Goal: Task Accomplishment & Management: Manage account settings

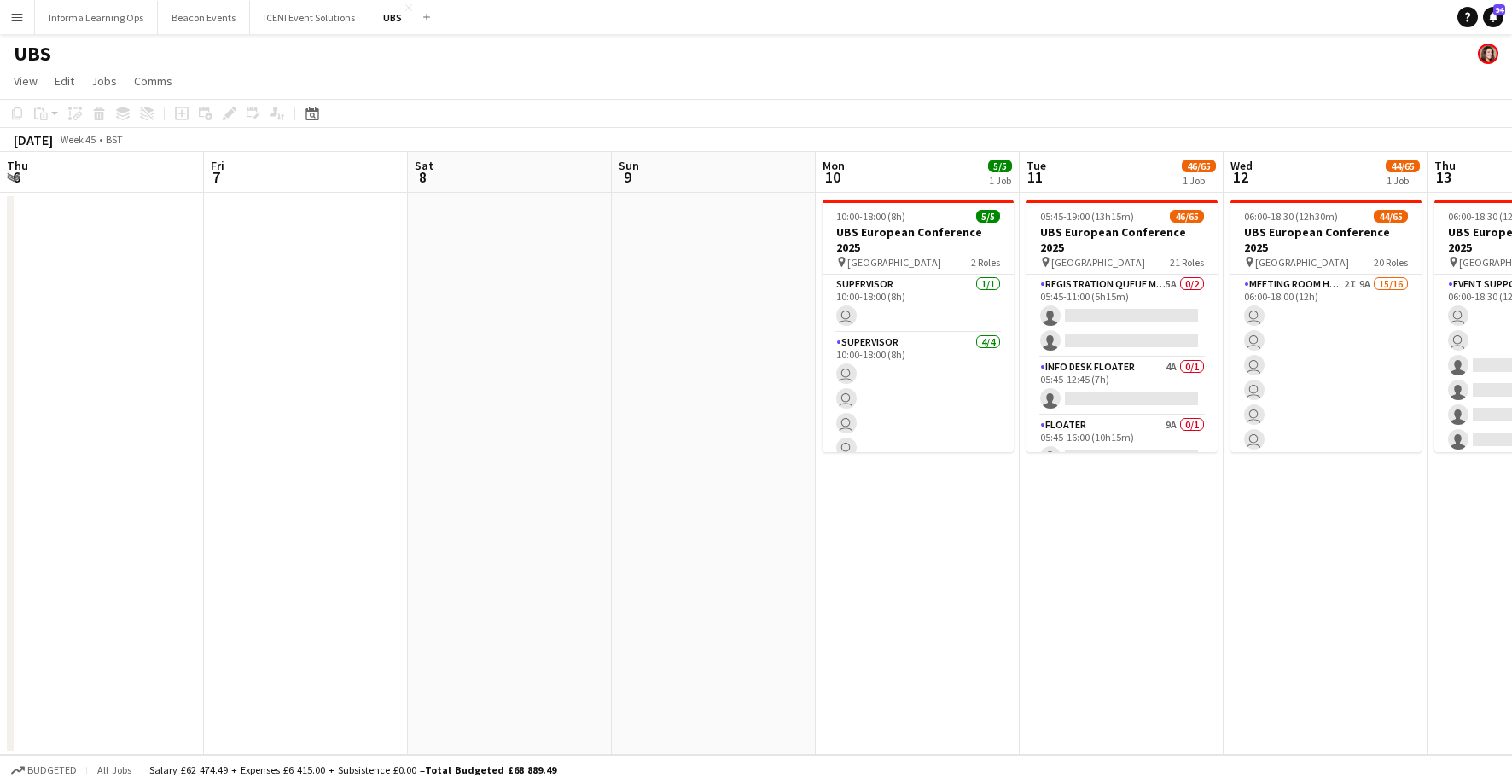
scroll to position [0, 588]
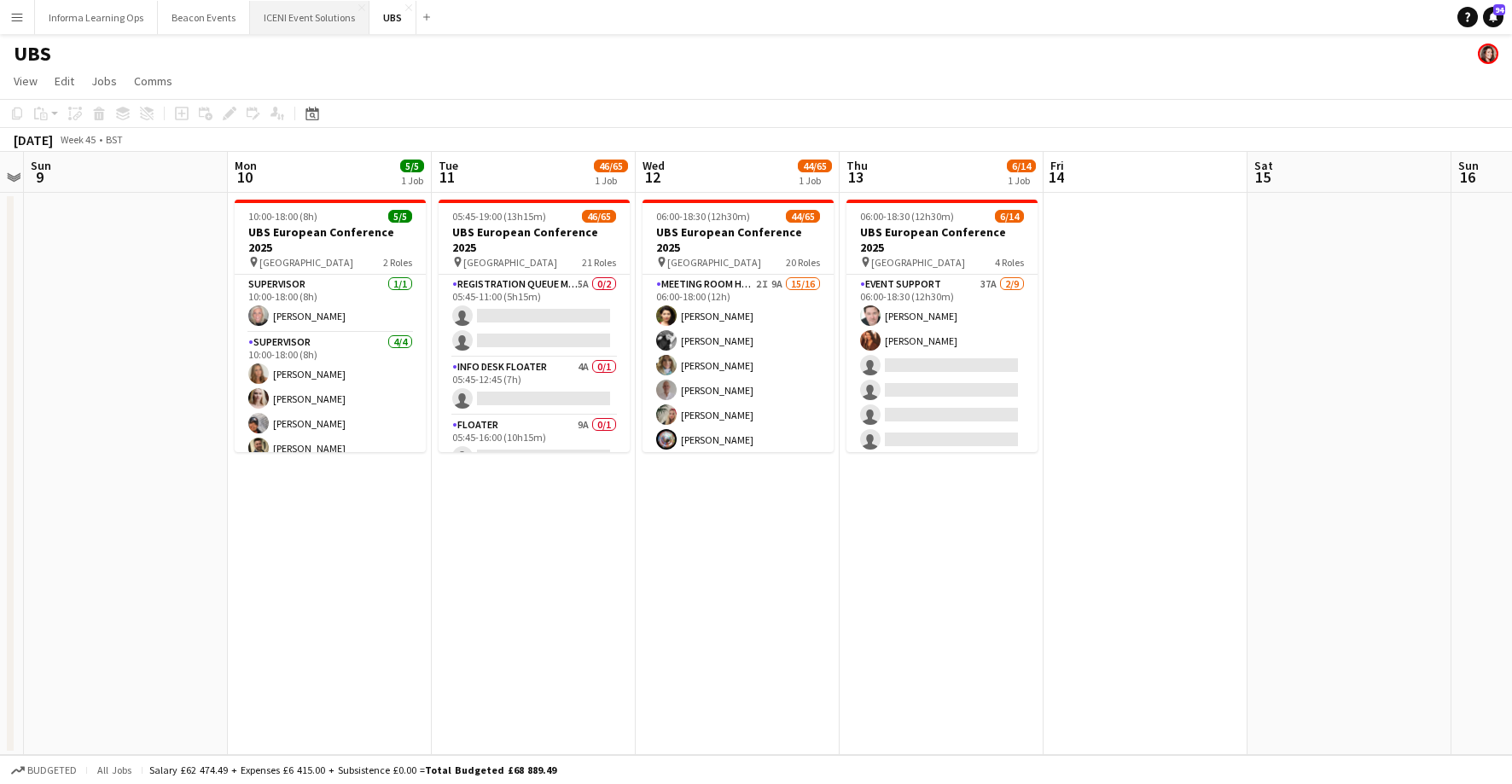
click at [302, 11] on button "ICENI Event Solutions Close" at bounding box center [310, 17] width 119 height 33
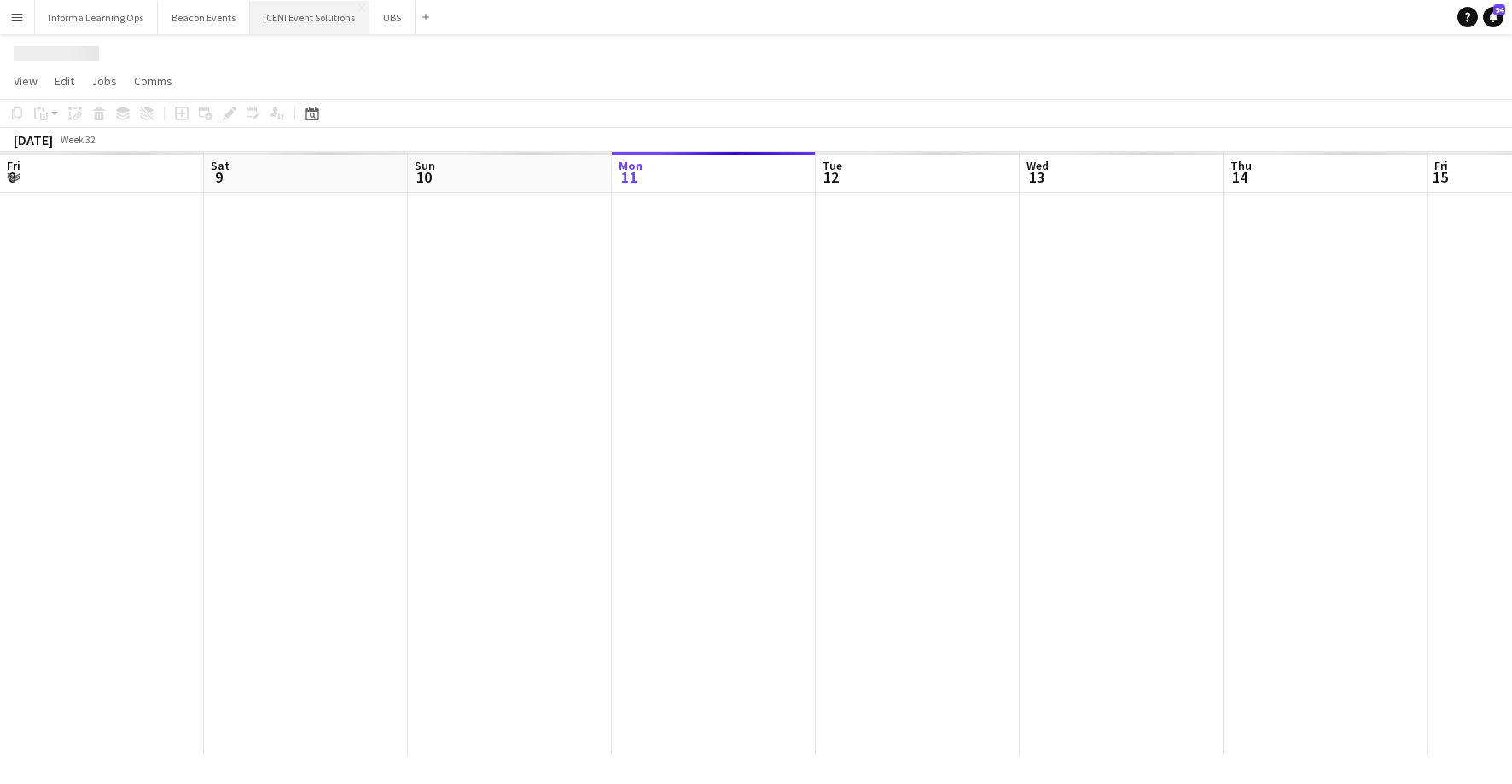
scroll to position [0, 408]
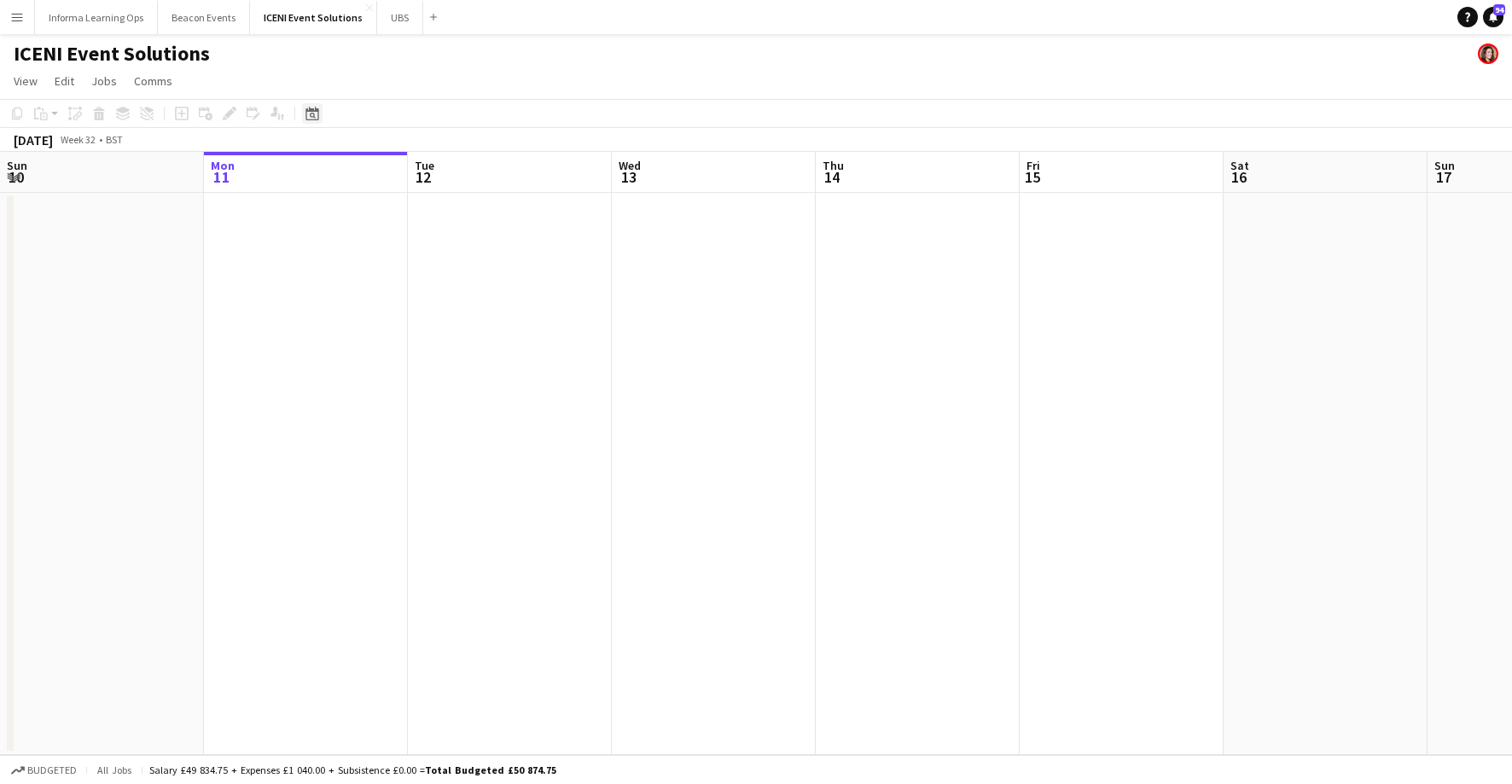
click at [309, 114] on icon "Date picker" at bounding box center [312, 113] width 14 height 14
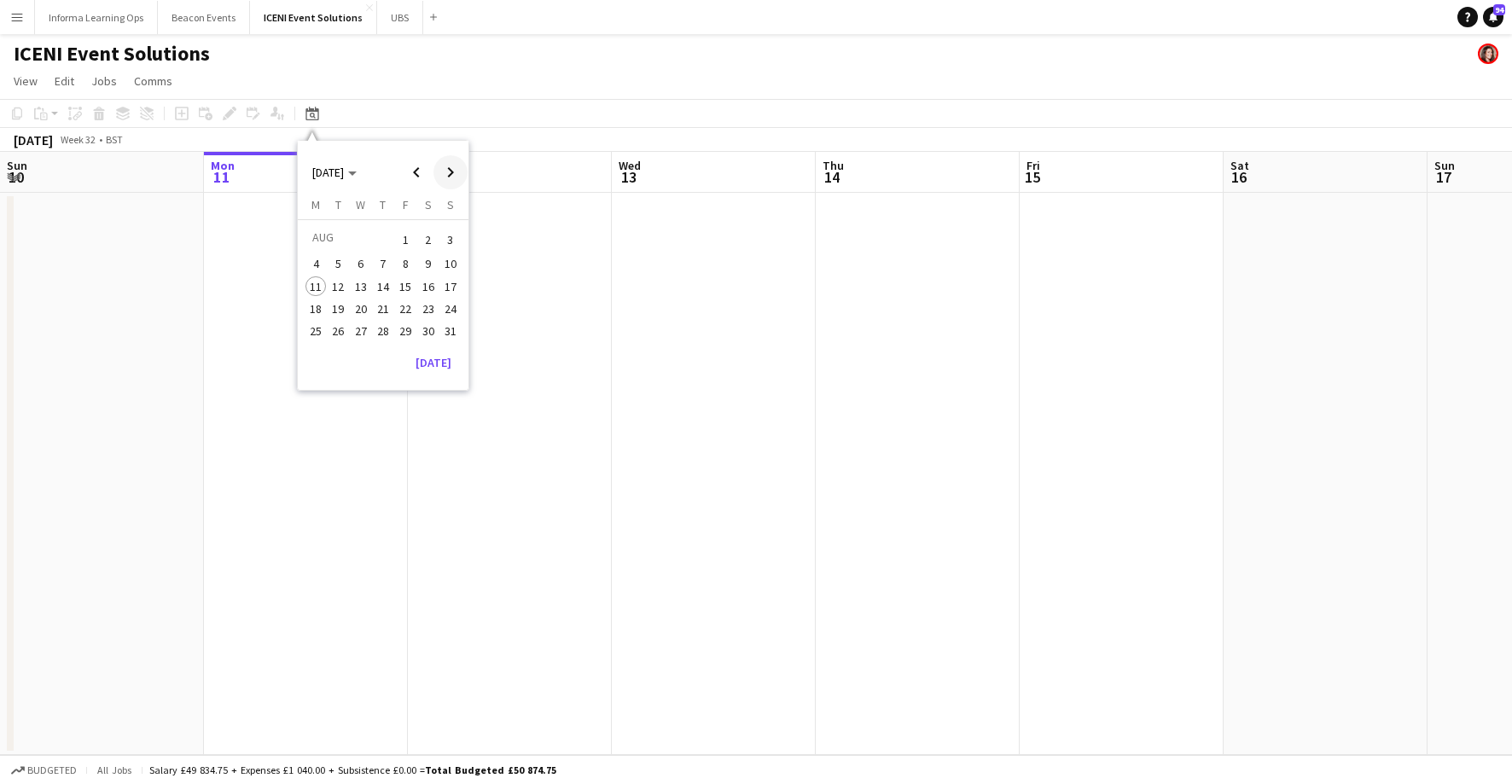
click at [449, 172] on span "Next month" at bounding box center [450, 173] width 34 height 34
click at [359, 328] on span "24" at bounding box center [361, 327] width 21 height 21
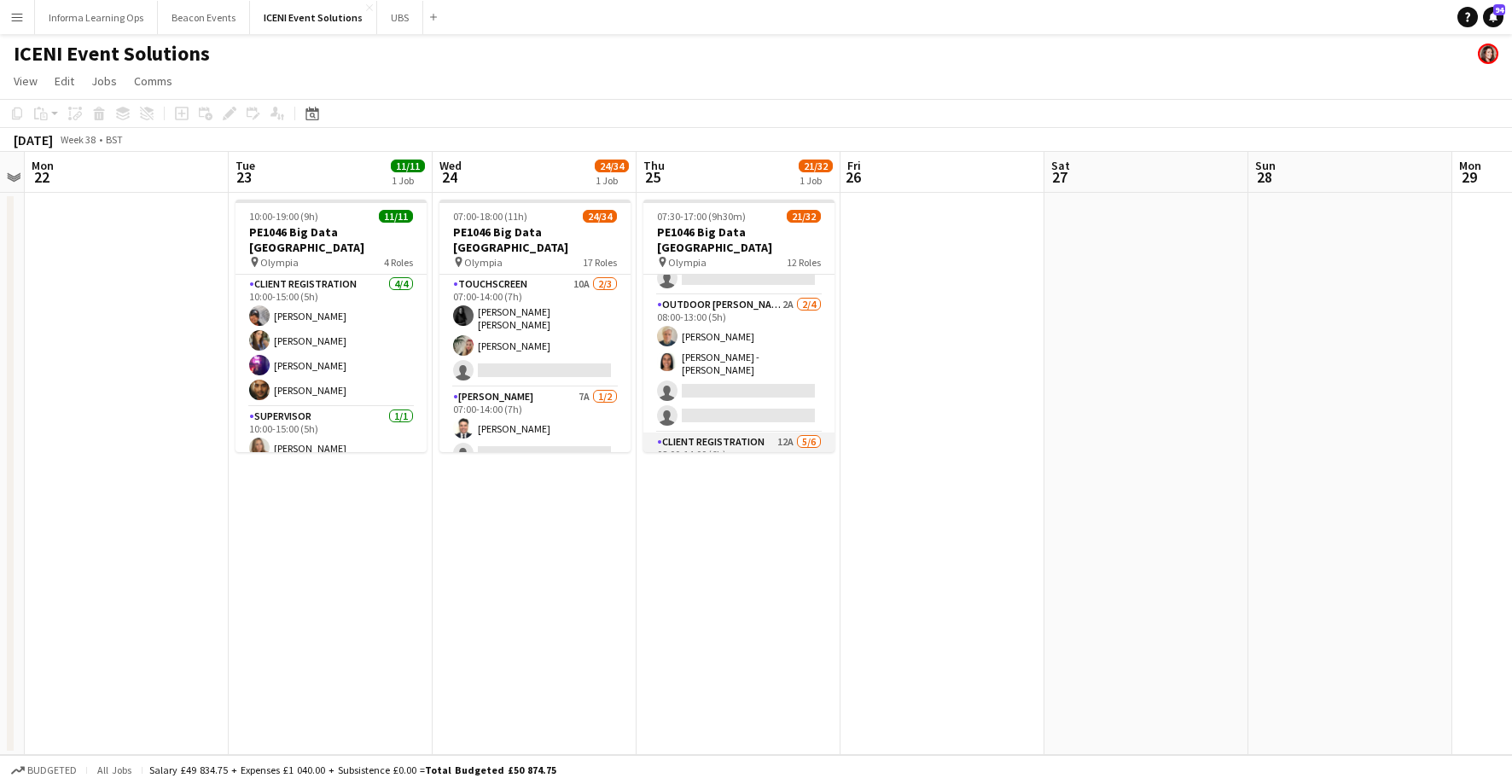
scroll to position [163, 0]
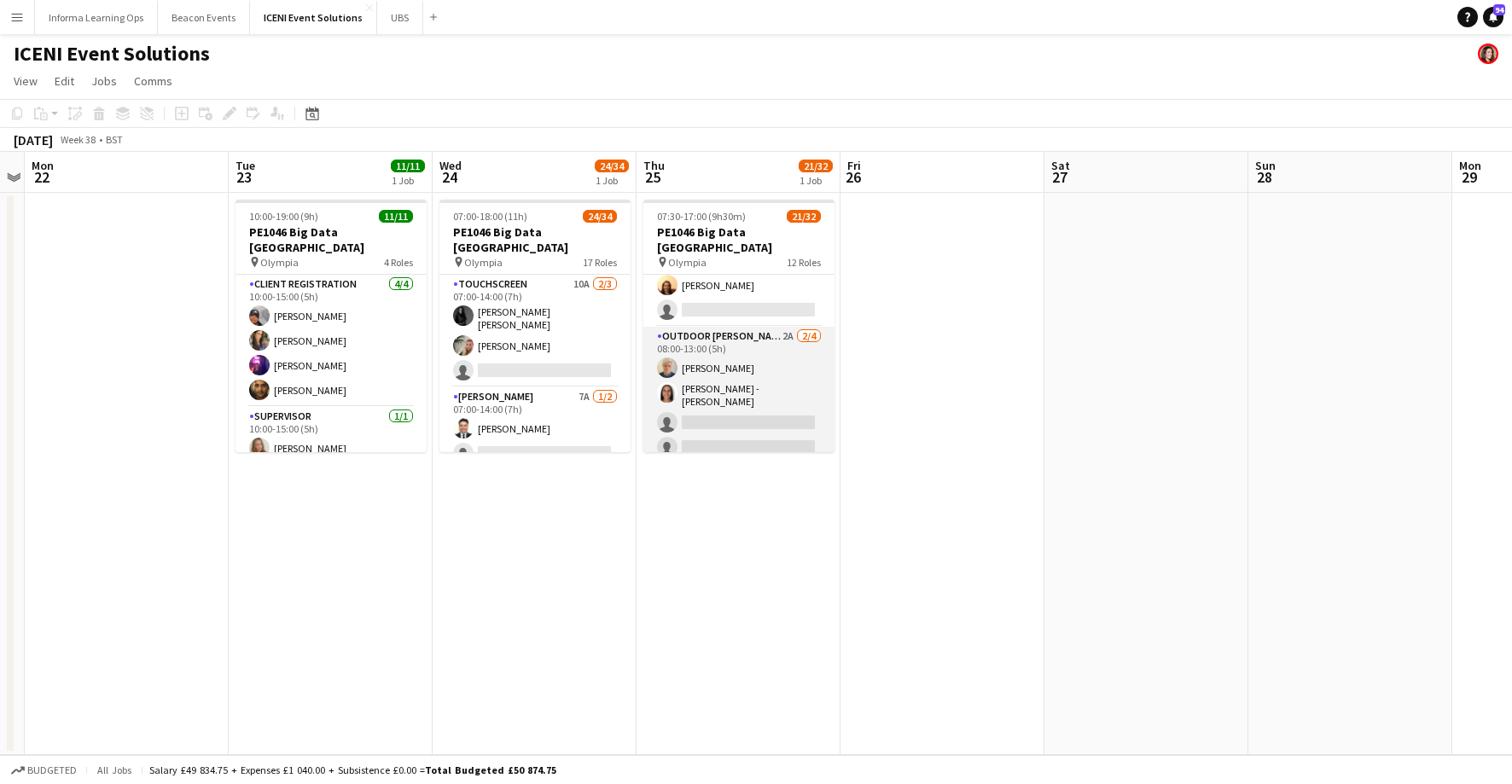
click at [695, 400] on app-card-role "Outdoor [PERSON_NAME] 2A [DATE] 08:00-13:00 (5h) [PERSON_NAME] [PERSON_NAME] -[…" at bounding box center [739, 395] width 191 height 137
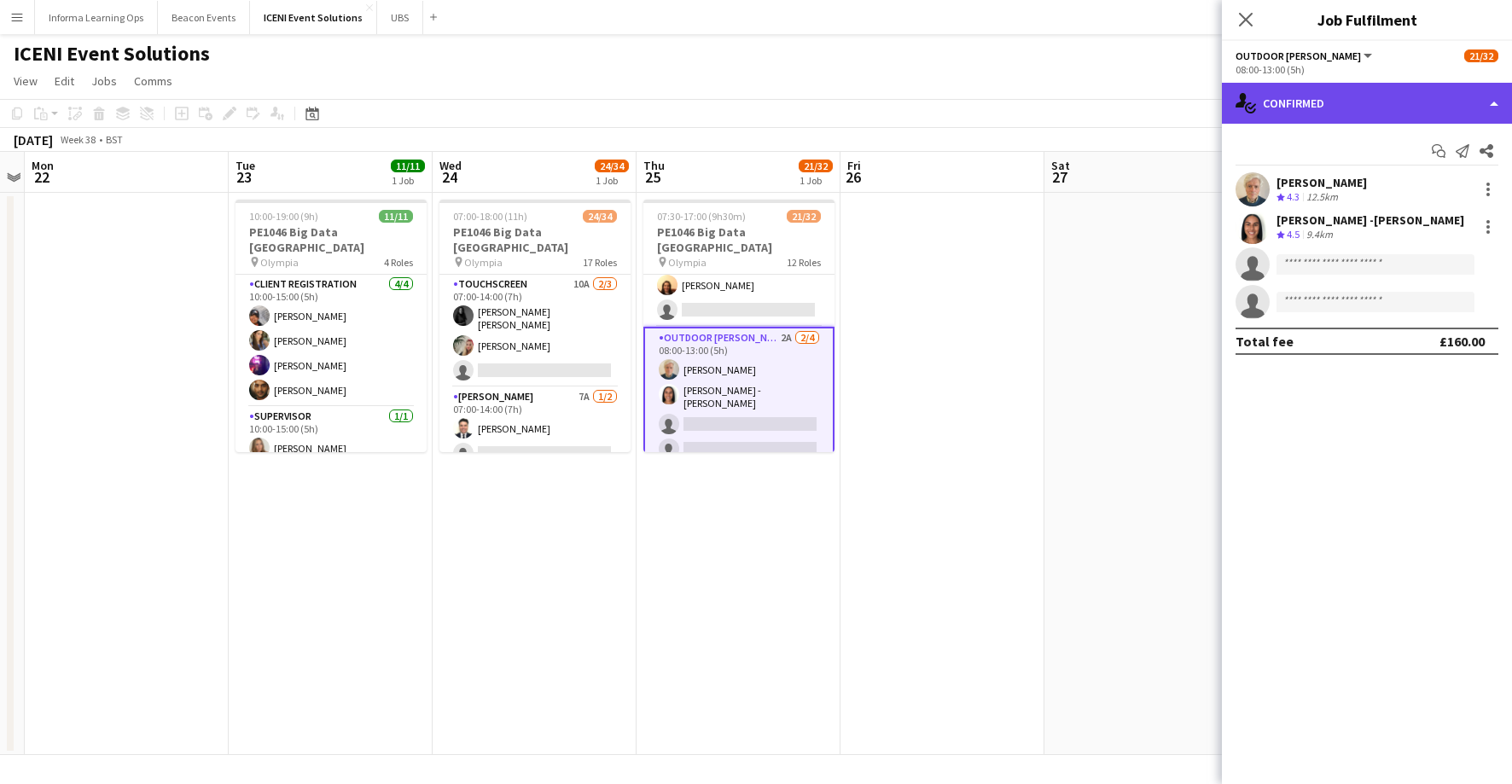
click at [1338, 99] on div "single-neutral-actions-check-2 Confirmed" at bounding box center [1367, 103] width 290 height 41
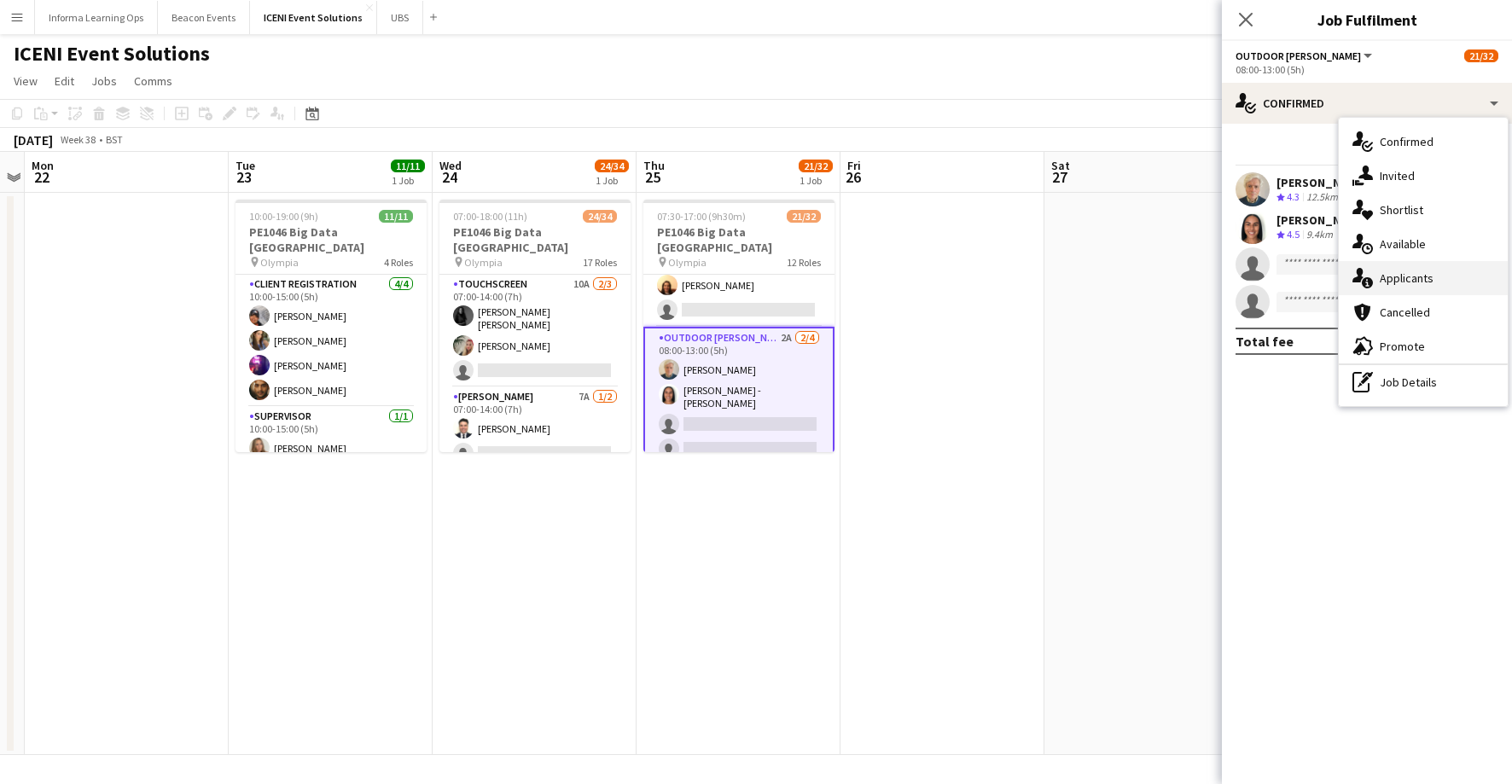
click at [1399, 273] on div "single-neutral-actions-information Applicants" at bounding box center [1423, 278] width 169 height 34
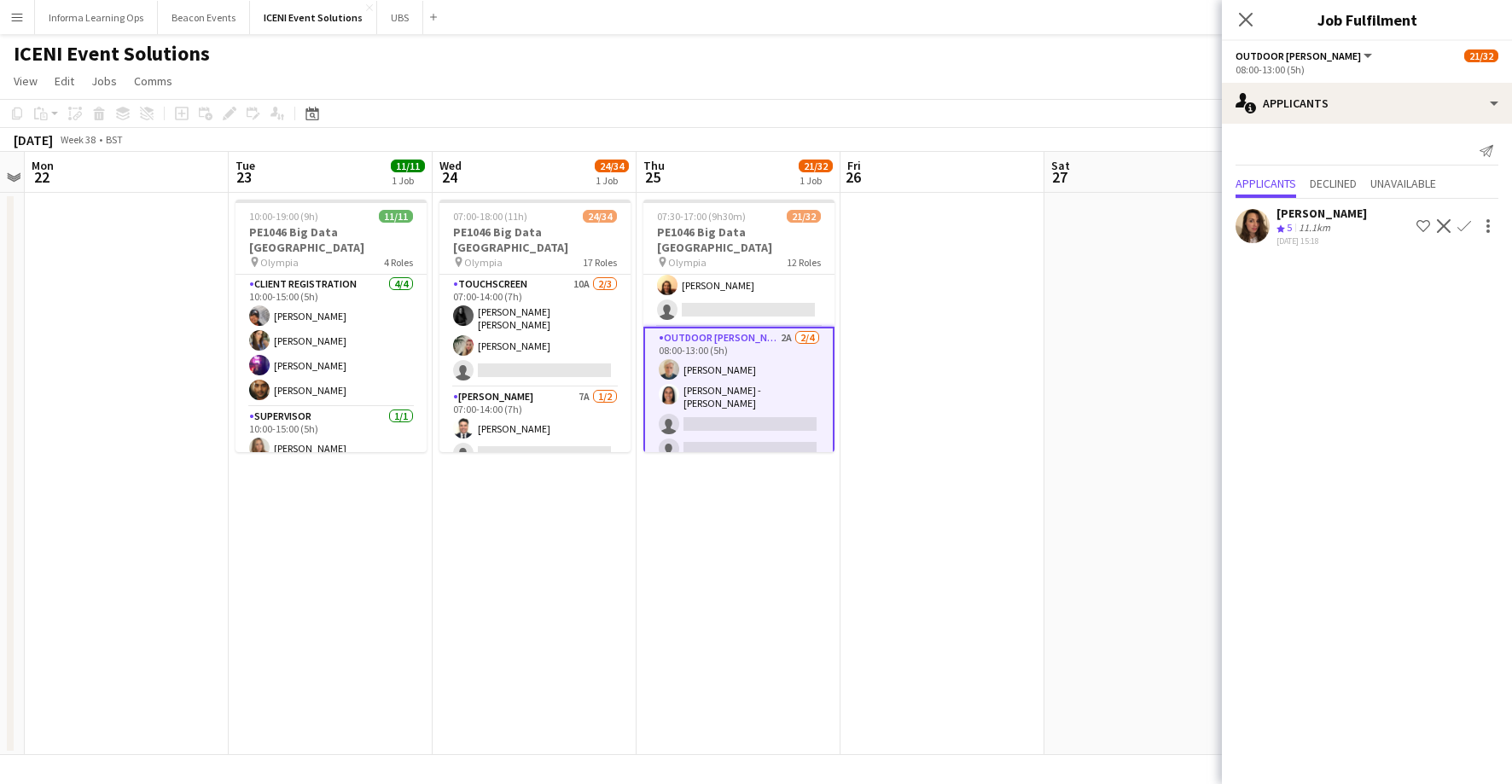
drag, startPoint x: 1464, startPoint y: 225, endPoint x: 1449, endPoint y: 251, distance: 30.0
click at [1463, 225] on app-icon "Confirm" at bounding box center [1464, 226] width 14 height 14
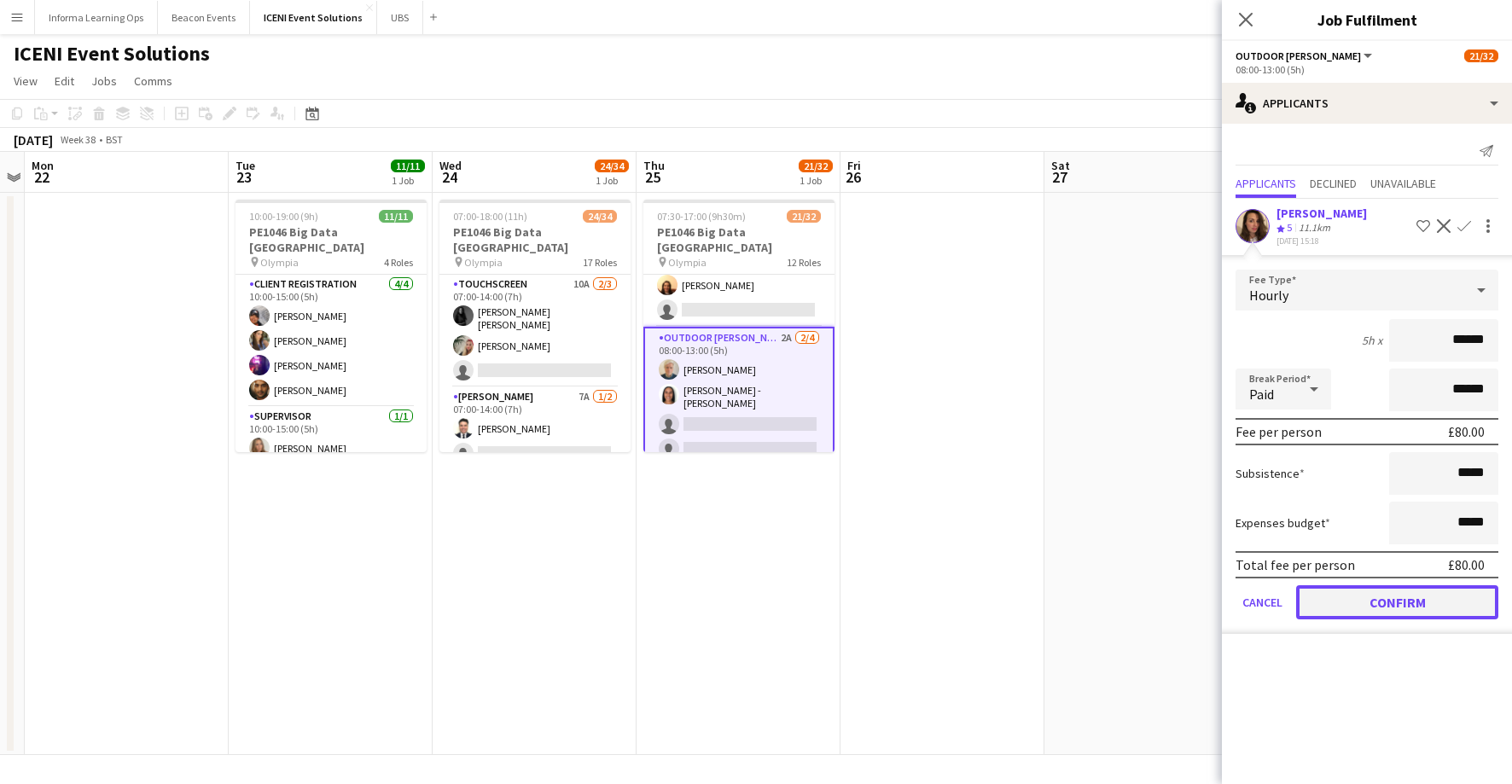
click at [1368, 602] on button "Confirm" at bounding box center [1398, 602] width 203 height 34
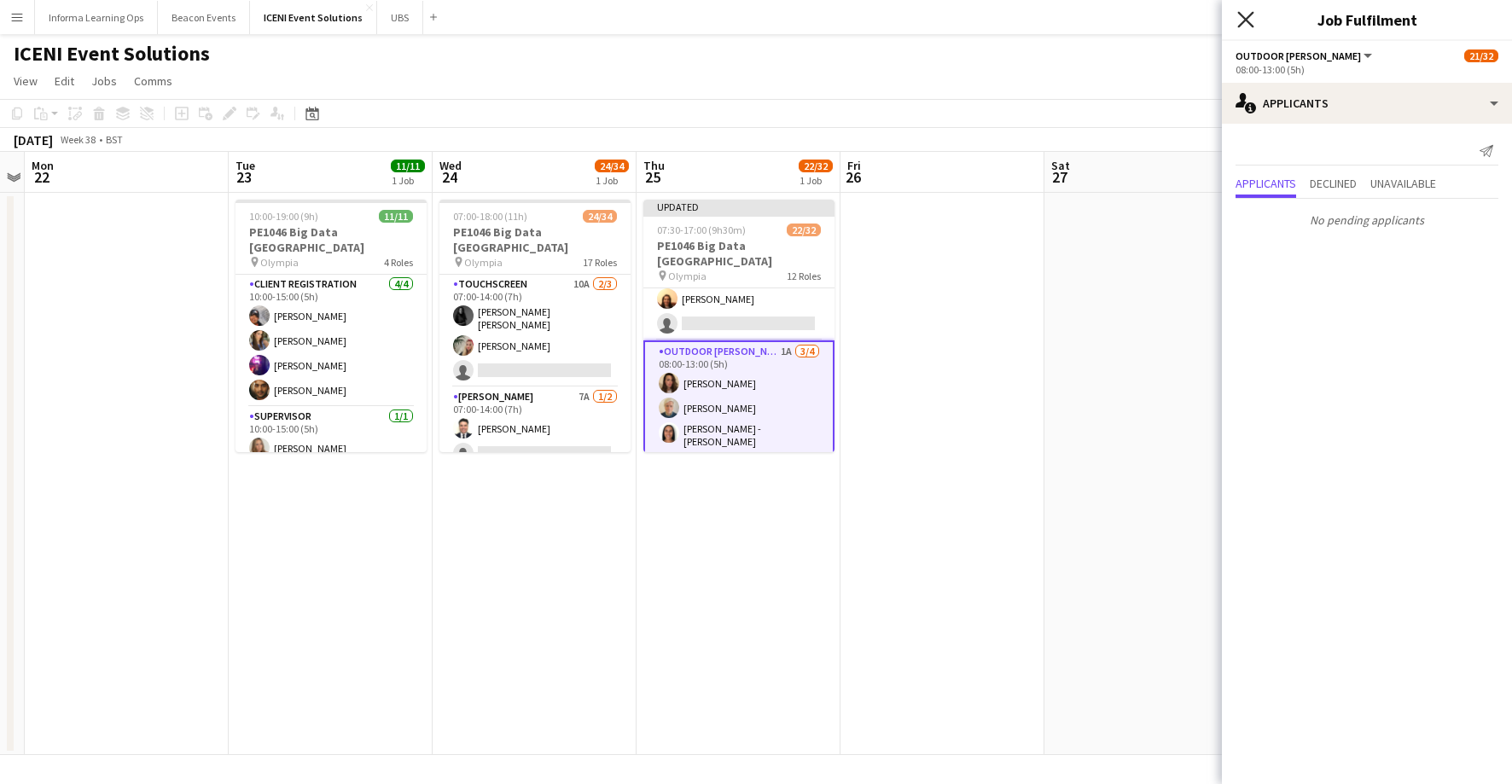
click at [1244, 17] on icon at bounding box center [1245, 19] width 16 height 16
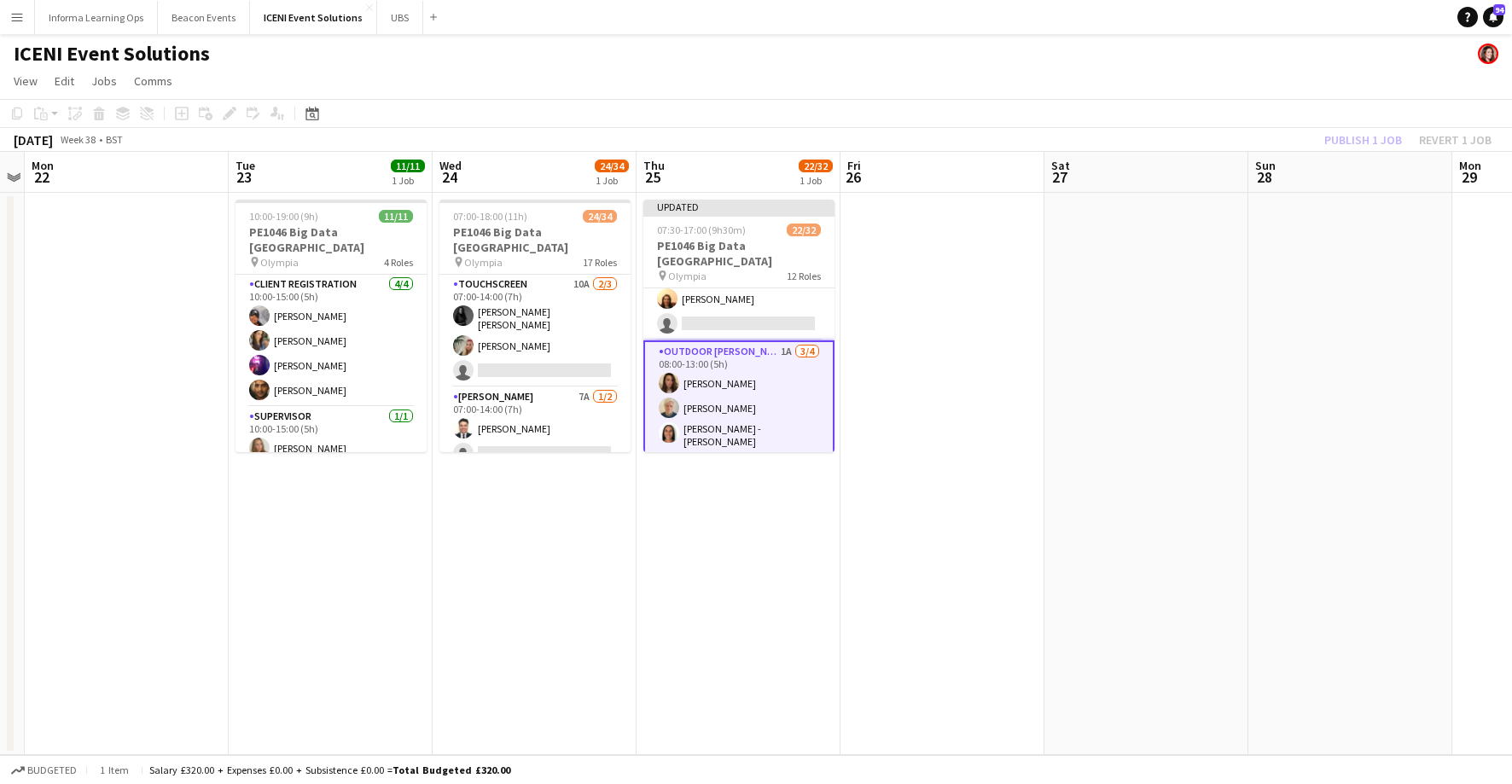
drag, startPoint x: 1193, startPoint y: 99, endPoint x: 1230, endPoint y: 96, distance: 37.1
click at [1193, 99] on app-toolbar "Copy Paste Paste Command V Paste with crew Command Shift V Paste linked Job [GE…" at bounding box center [756, 113] width 1512 height 29
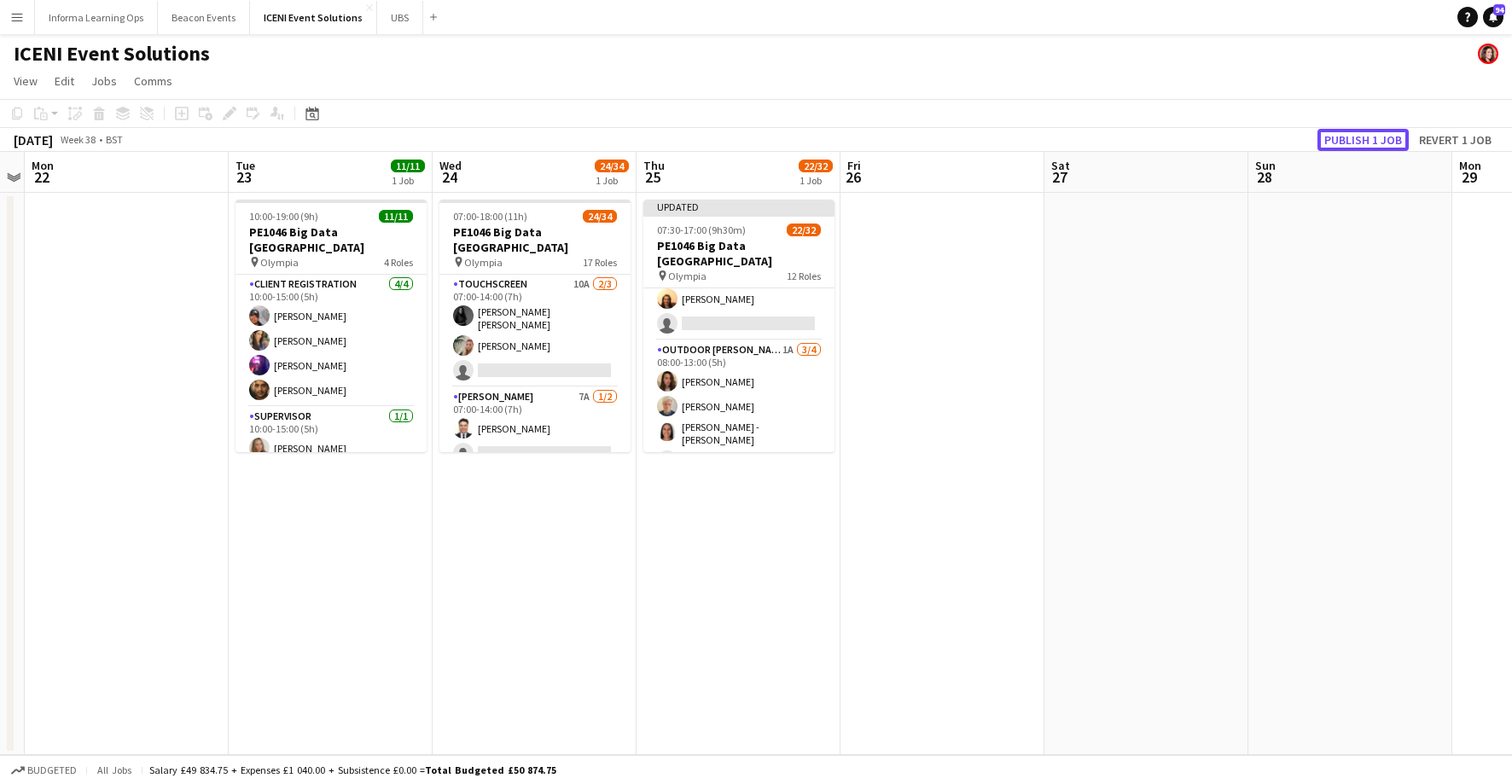
drag, startPoint x: 1361, startPoint y: 142, endPoint x: 1352, endPoint y: 145, distance: 9.5
click at [1361, 142] on button "Publish 1 job" at bounding box center [1363, 140] width 91 height 23
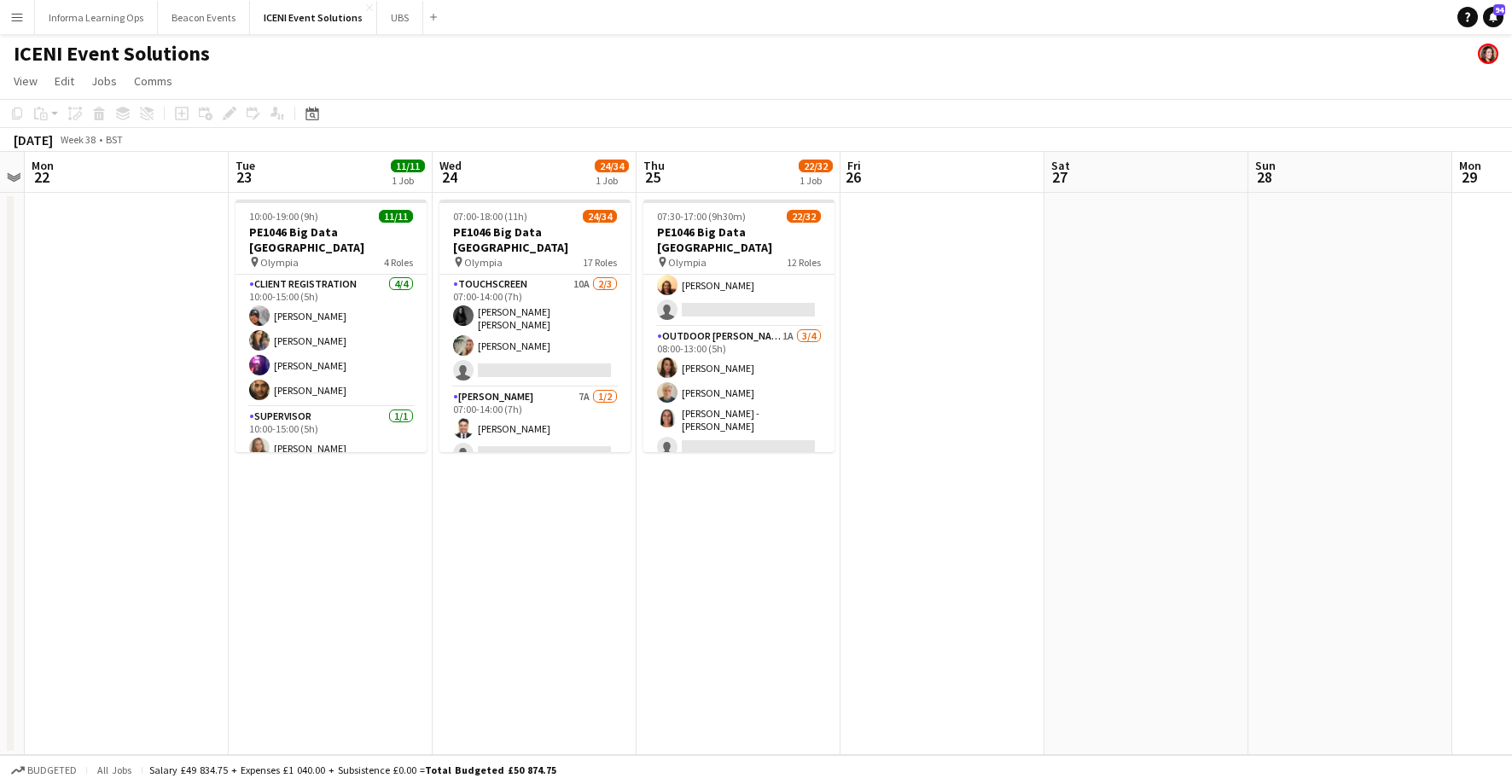
click at [19, 14] on app-icon "Menu" at bounding box center [17, 17] width 14 height 14
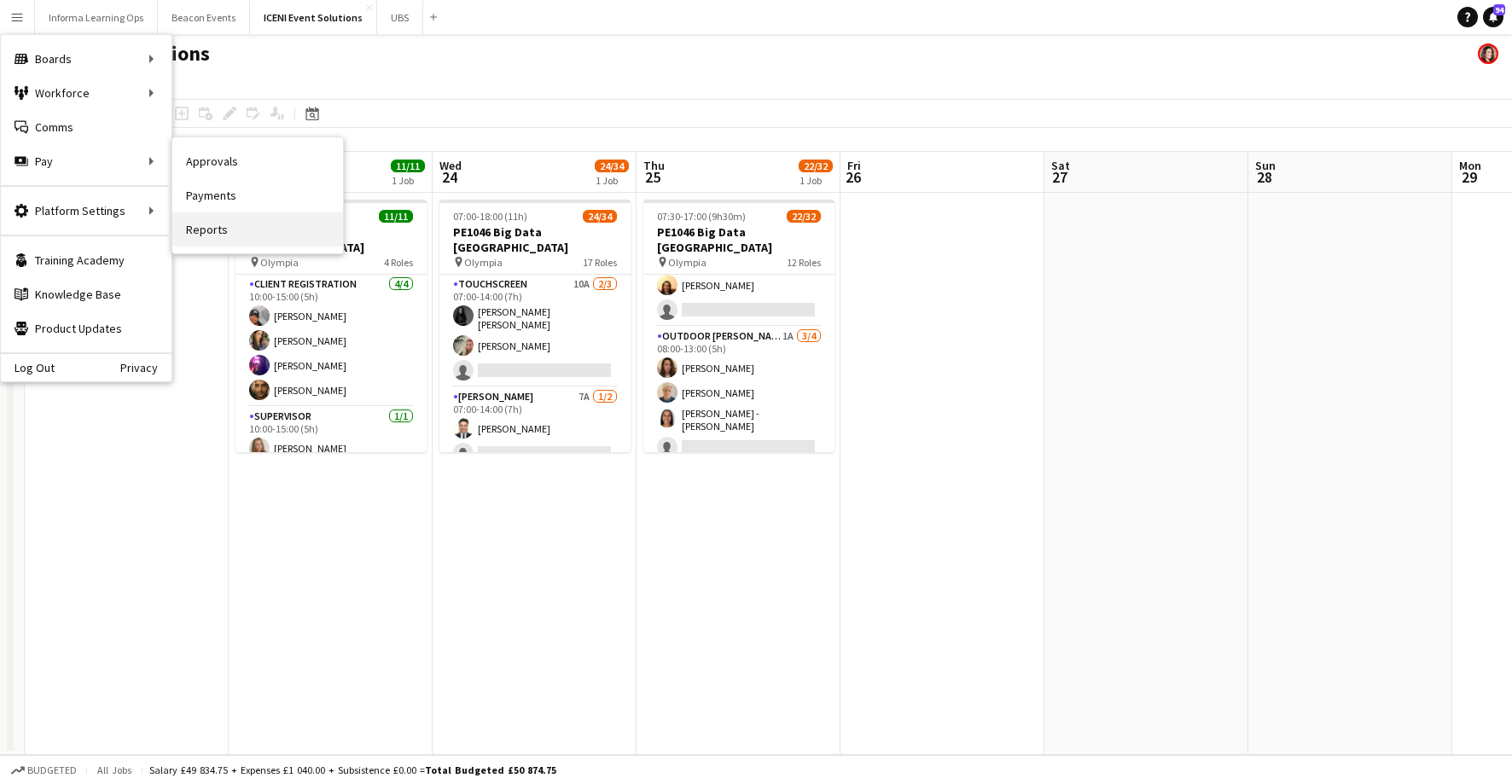
click at [232, 235] on link "Reports" at bounding box center [258, 230] width 171 height 34
